Goal: Find specific page/section: Find specific page/section

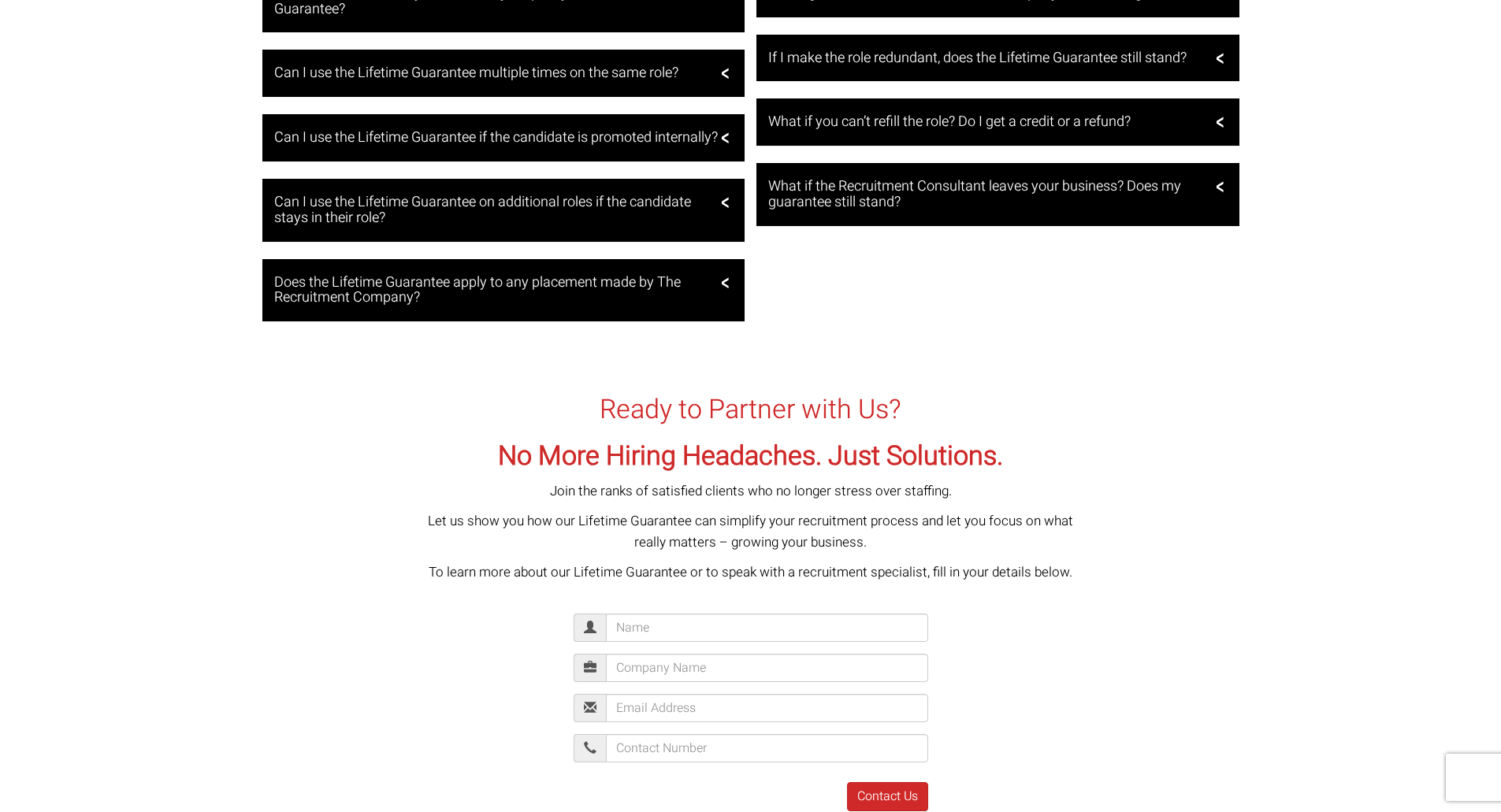
scroll to position [2331, 0]
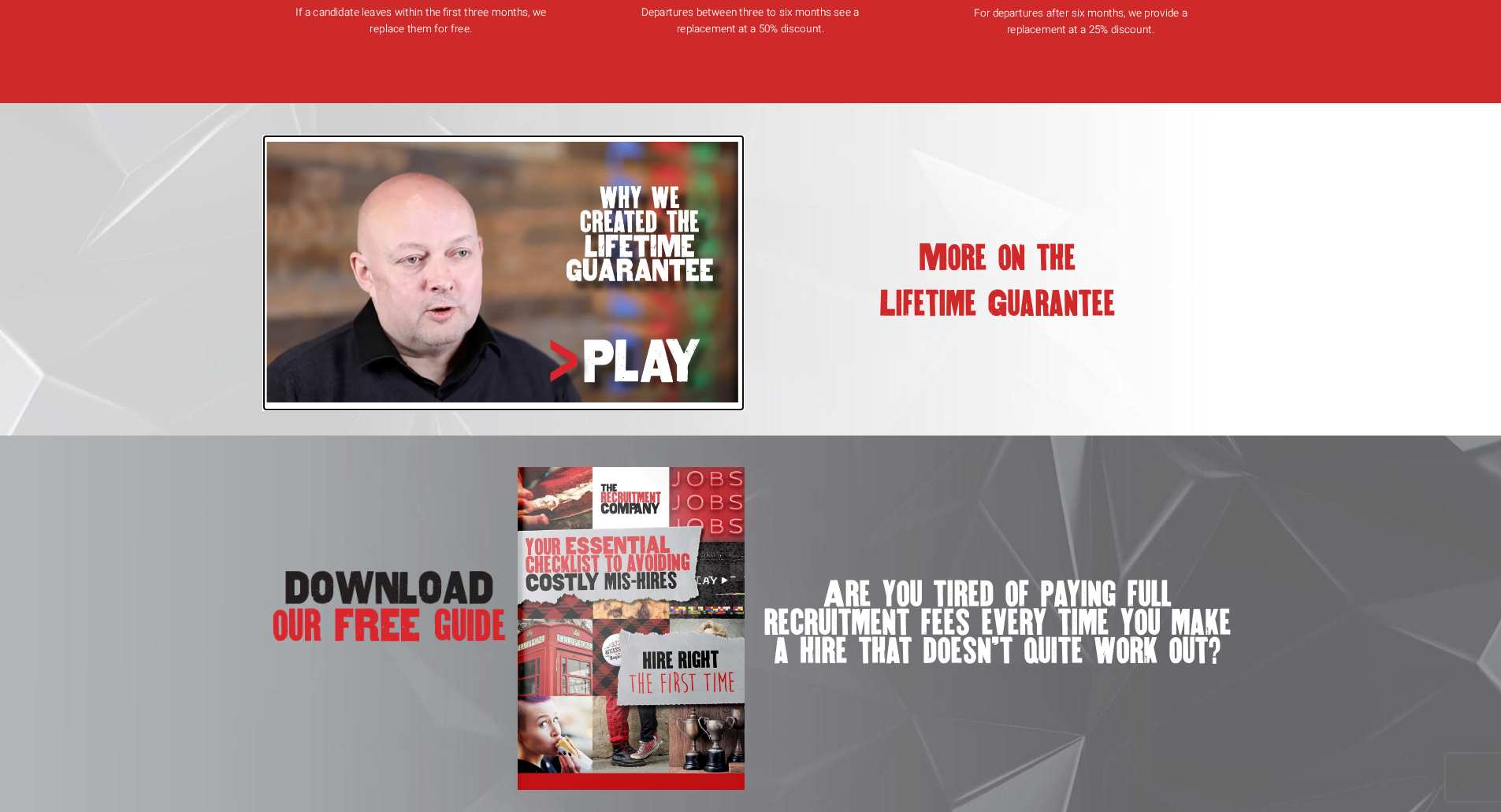
click at [565, 292] on img at bounding box center [503, 273] width 483 height 276
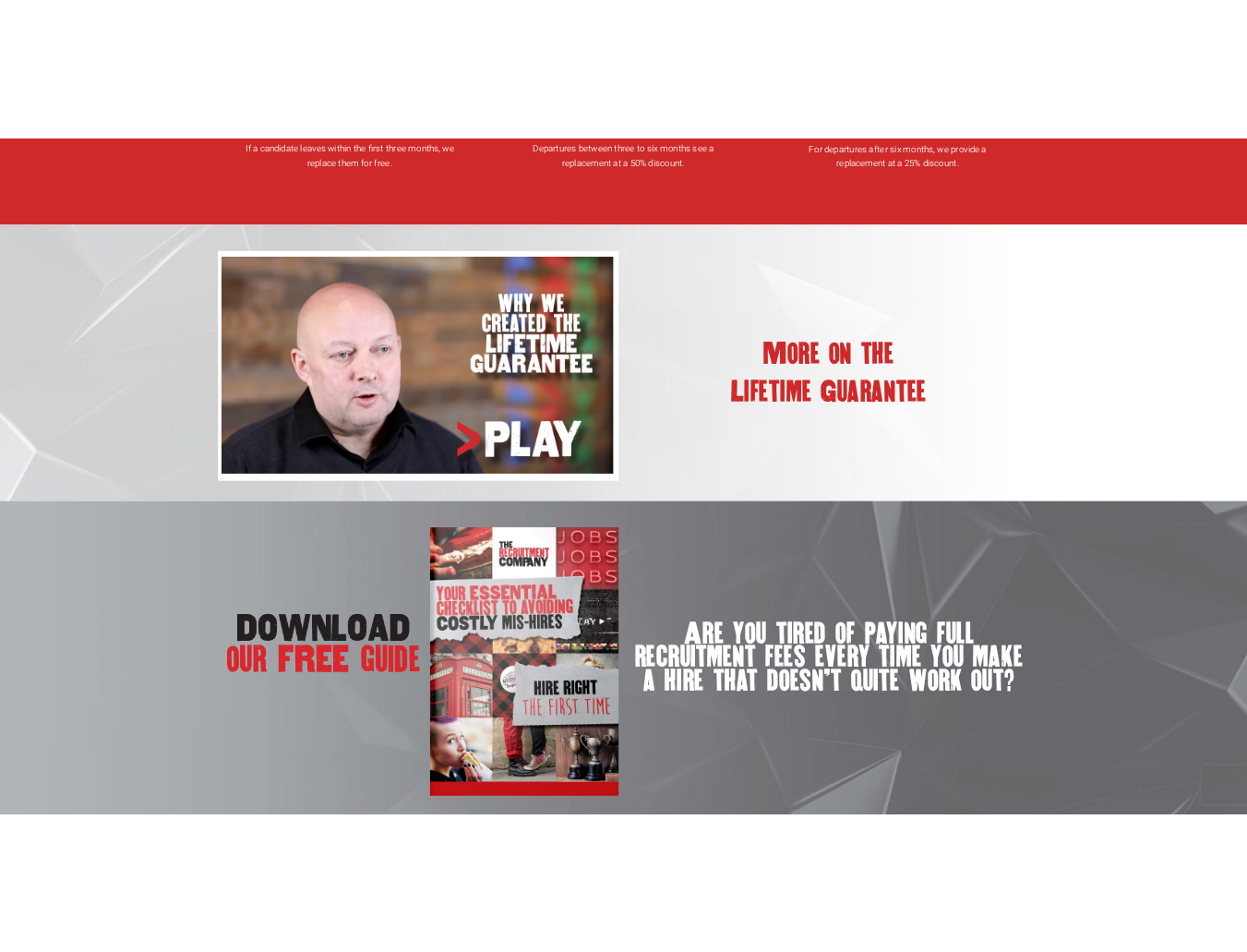
scroll to position [2508, 0]
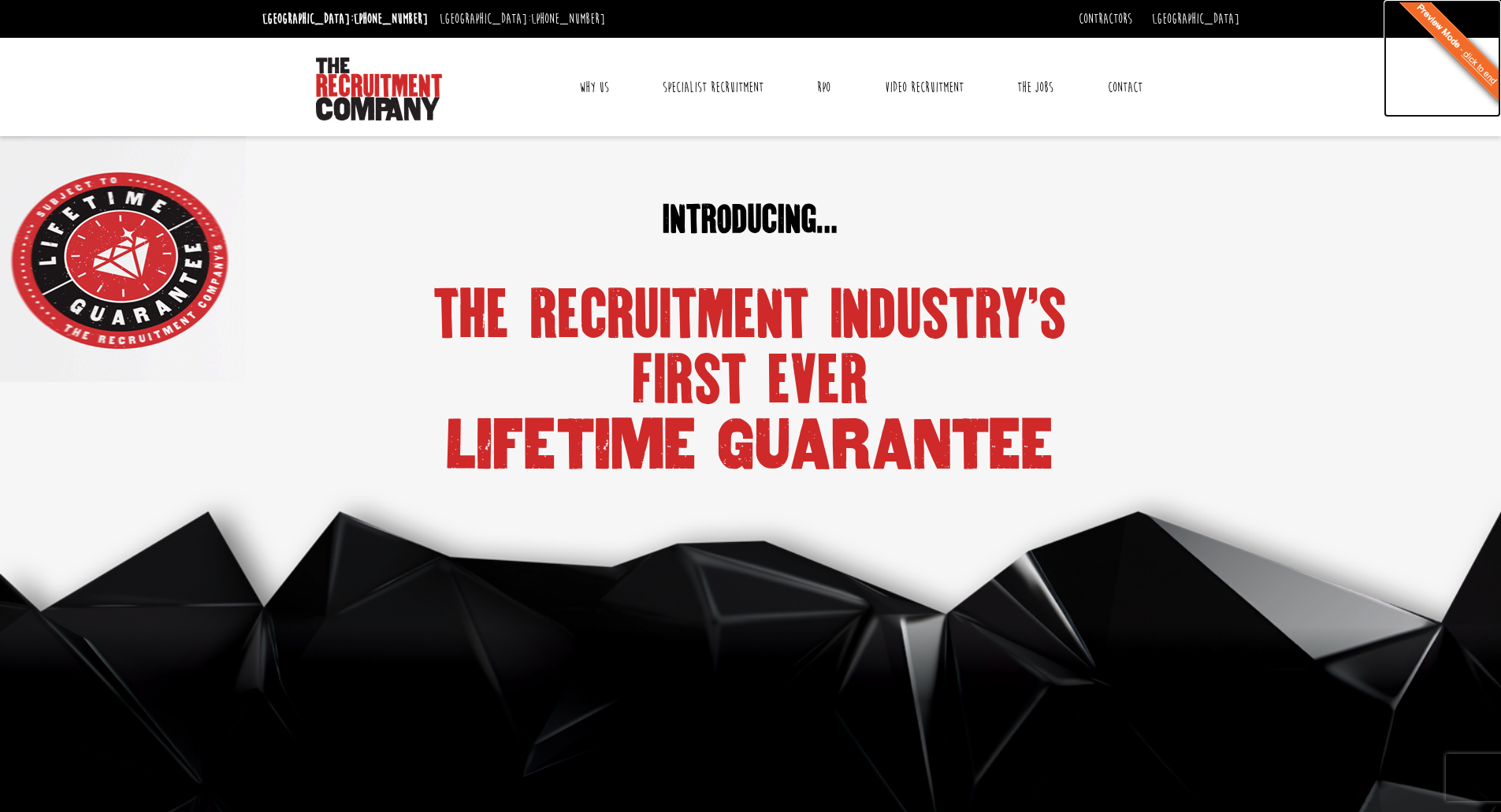
click at [1492, 76] on link "In Preview Mode - click to end" at bounding box center [1442, 58] width 117 height 117
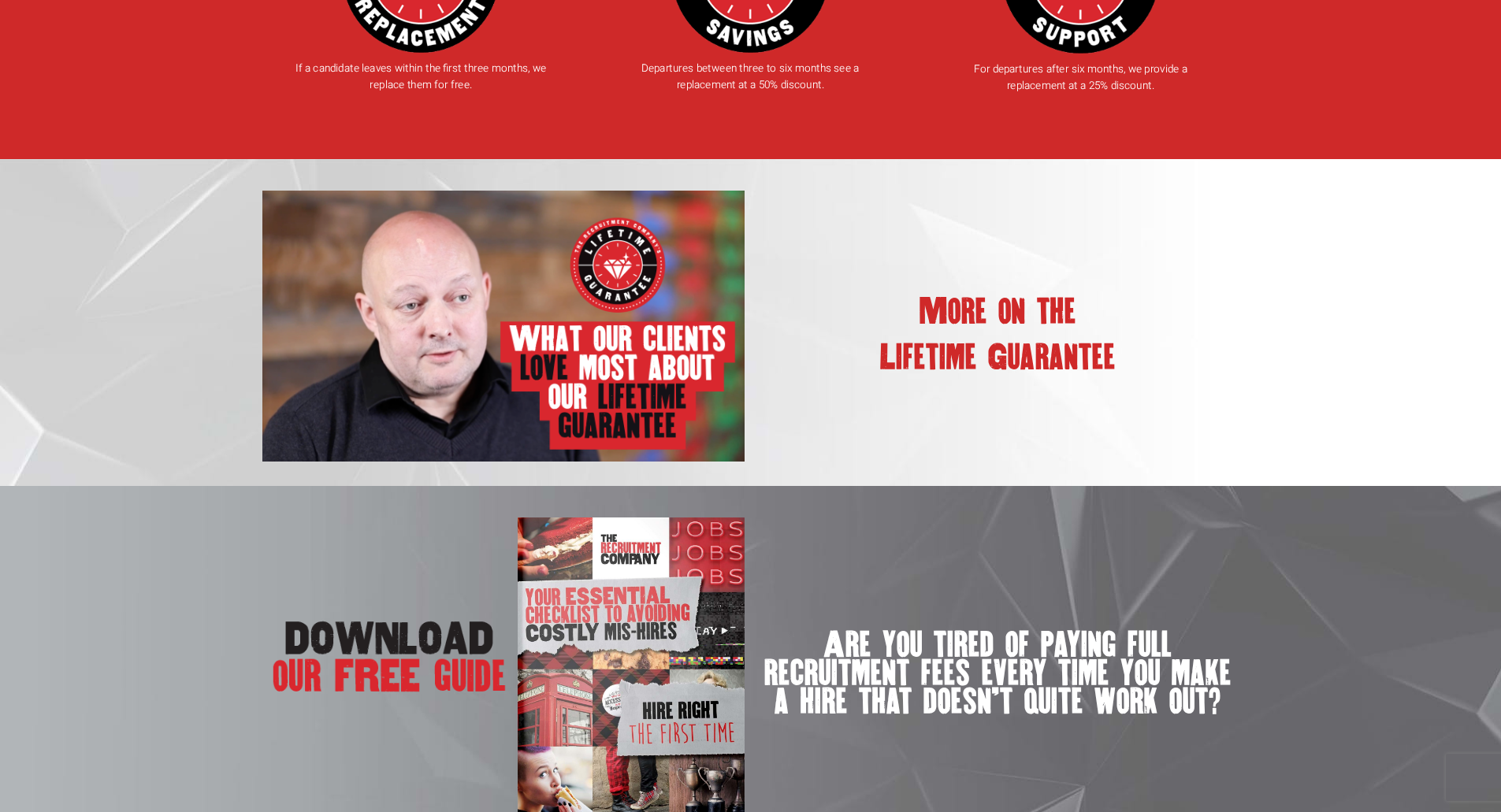
scroll to position [2151, 0]
